Goal: Information Seeking & Learning: Learn about a topic

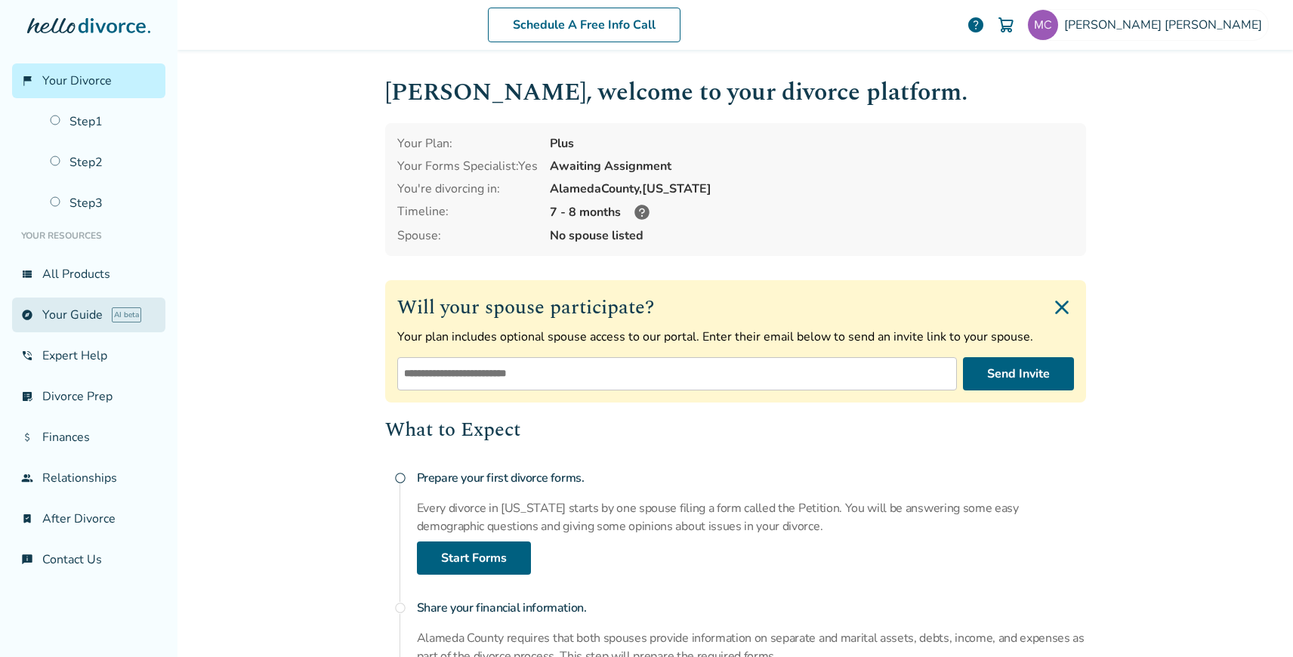
click at [83, 304] on link "explore Your Guide AI beta" at bounding box center [88, 315] width 153 height 35
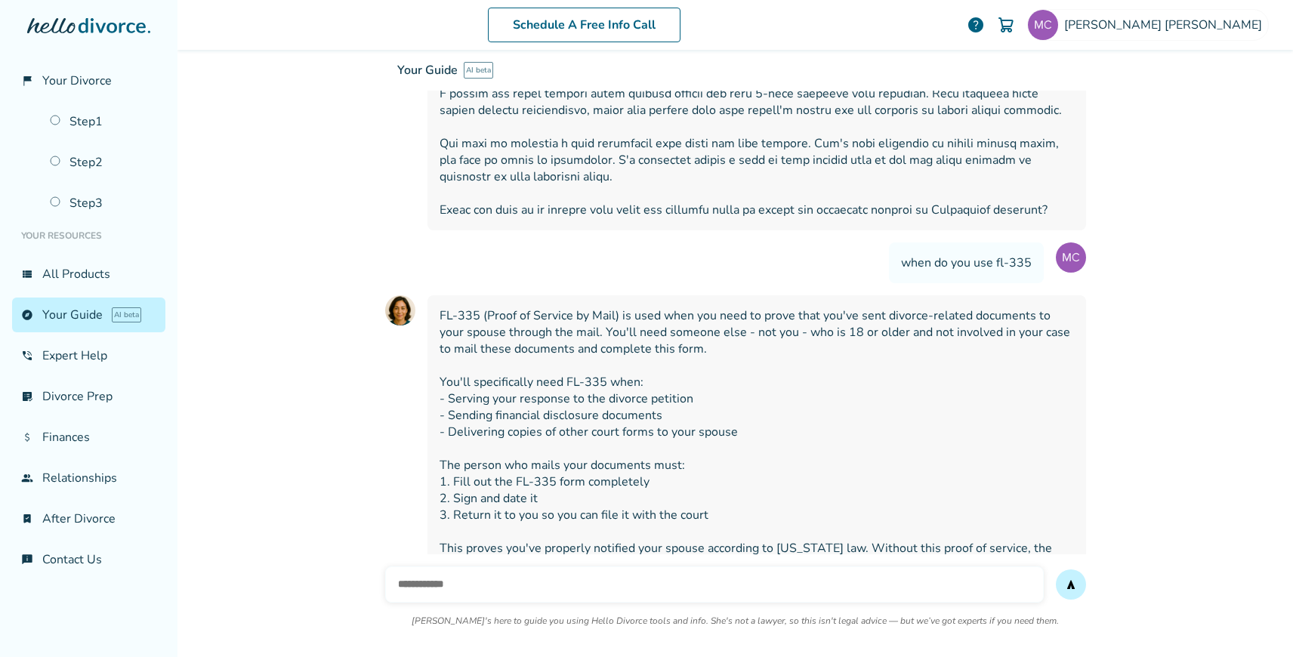
click at [452, 566] on input "text" at bounding box center [714, 584] width 659 height 36
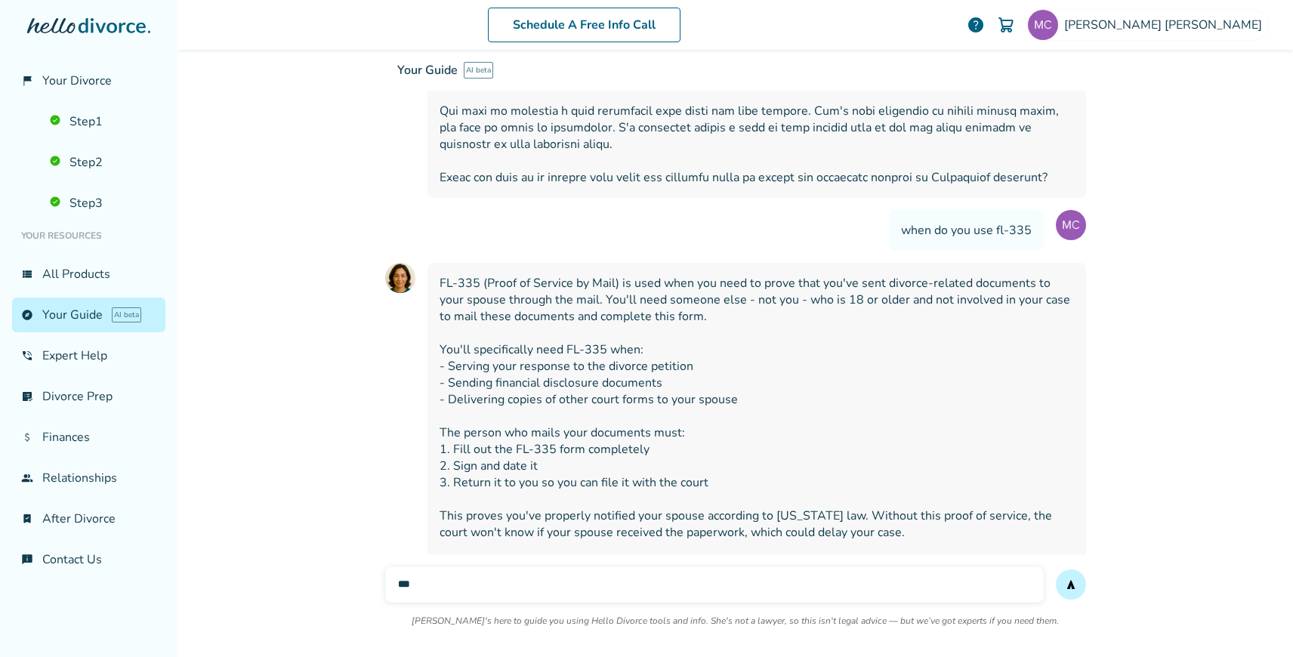
scroll to position [10169, 0]
type input "**********"
click at [1056, 569] on button "send" at bounding box center [1071, 584] width 30 height 30
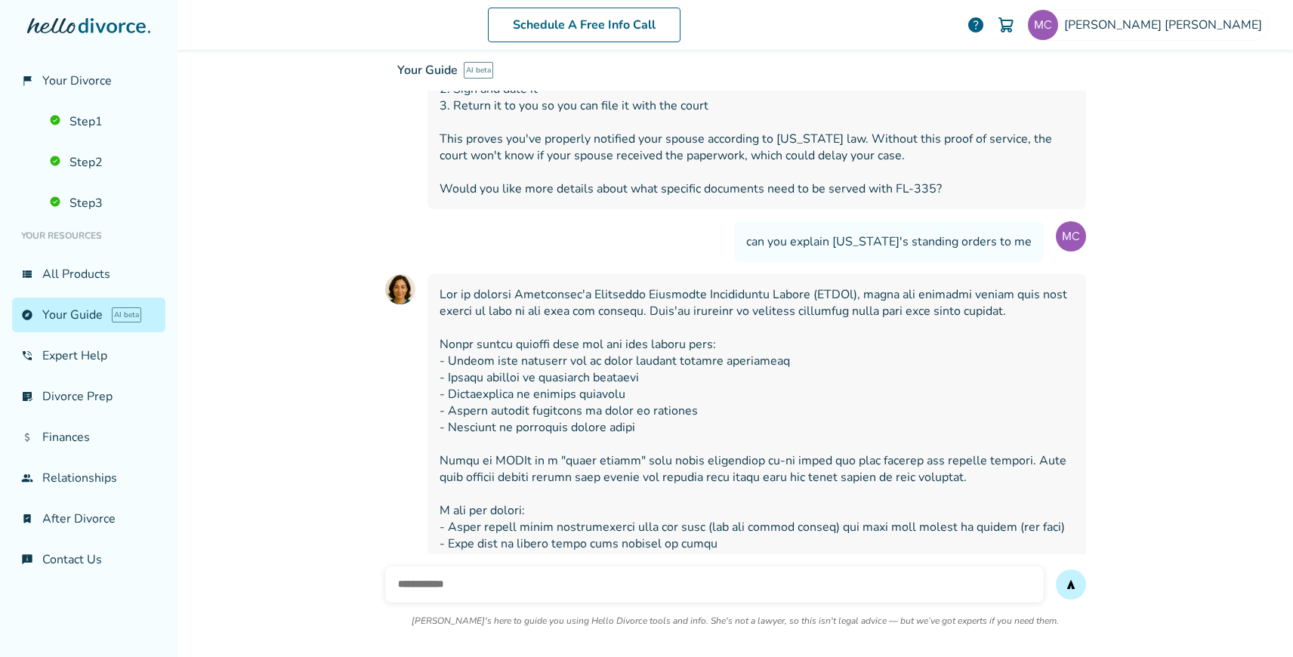
scroll to position [10549, 0]
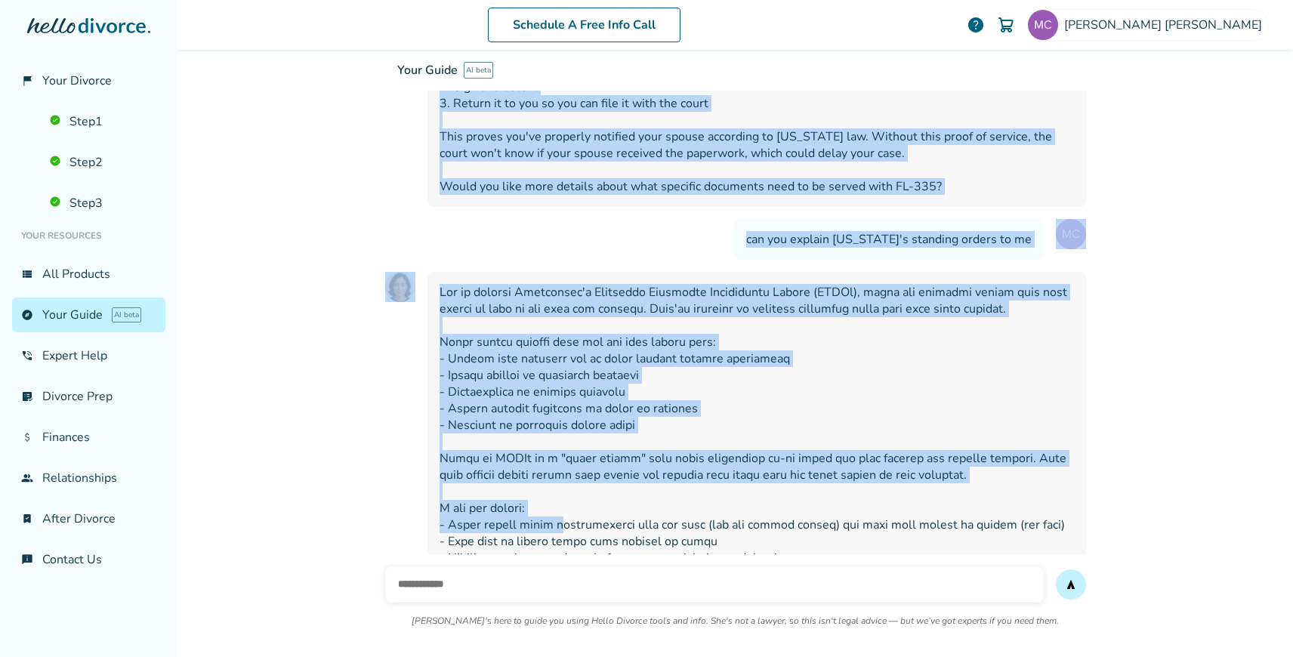
drag, startPoint x: 442, startPoint y: 160, endPoint x: 557, endPoint y: 388, distance: 255.4
click at [557, 388] on span at bounding box center [757, 458] width 634 height 349
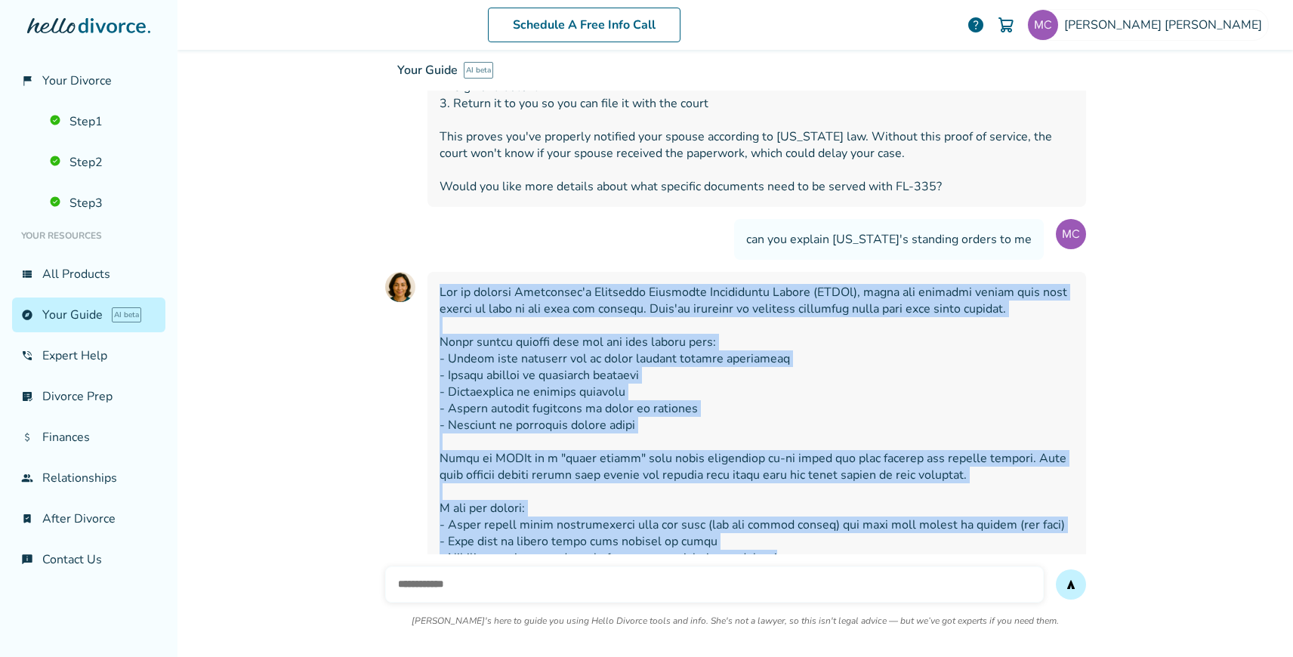
drag, startPoint x: 762, startPoint y: 420, endPoint x: 434, endPoint y: 163, distance: 417.0
click at [434, 272] on div at bounding box center [756, 458] width 659 height 373
copy span "Let me explain [US_STATE]'s Automatic Temporary Restraining Orders (ATROs), whi…"
